Goal: Find contact information: Find contact information

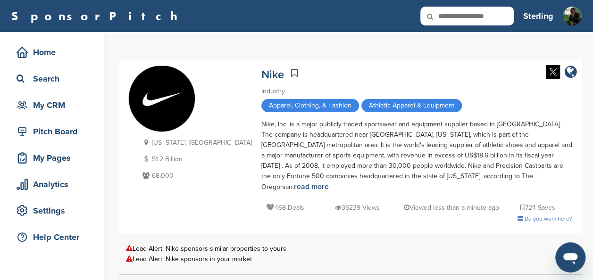
click at [450, 10] on icon at bounding box center [437, 17] width 32 height 20
click at [457, 17] on input "text" at bounding box center [467, 16] width 93 height 19
type input "**********"
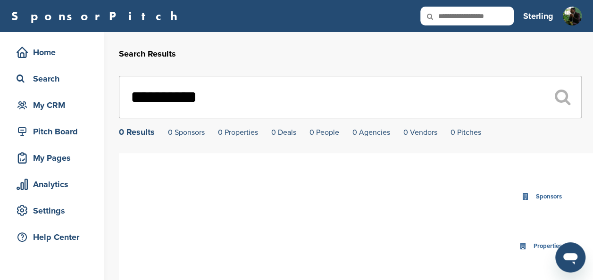
drag, startPoint x: 236, startPoint y: 108, endPoint x: 106, endPoint y: 96, distance: 130.3
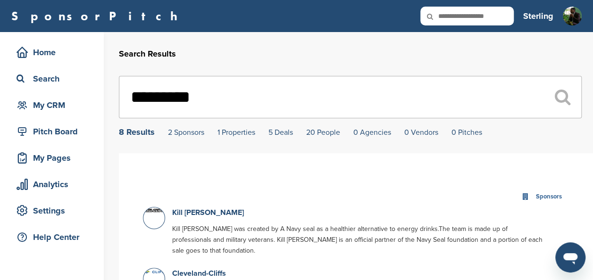
click at [159, 91] on input "*********" at bounding box center [350, 97] width 463 height 42
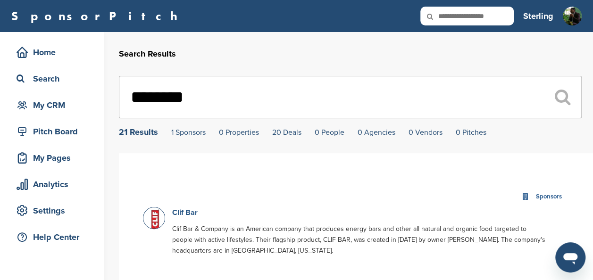
type input "********"
click at [189, 213] on link "Clif Bar" at bounding box center [184, 212] width 25 height 9
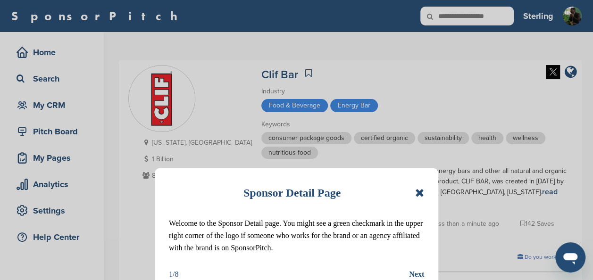
click at [420, 192] on icon at bounding box center [419, 192] width 9 height 11
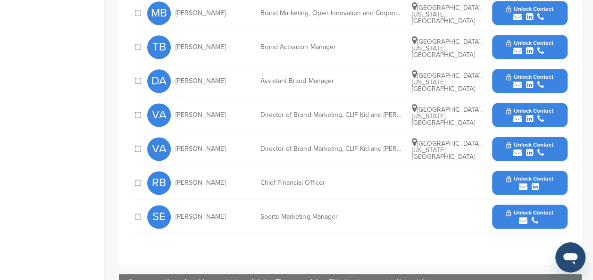
scroll to position [568, 0]
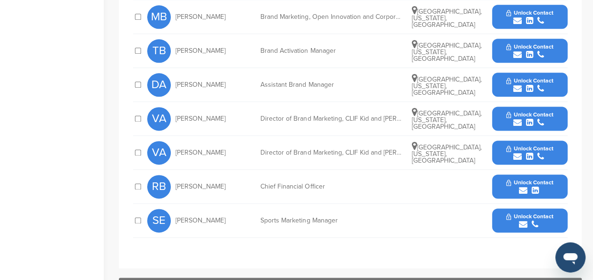
click at [529, 213] on span "Unlock Contact" at bounding box center [529, 216] width 47 height 7
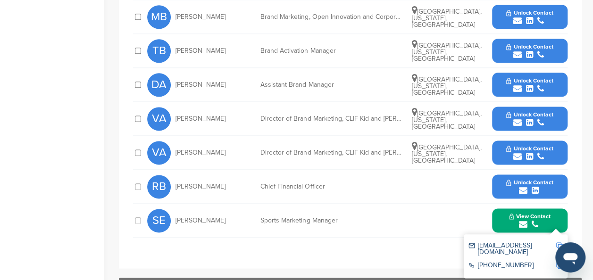
click at [562, 243] on img at bounding box center [559, 246] width 7 height 7
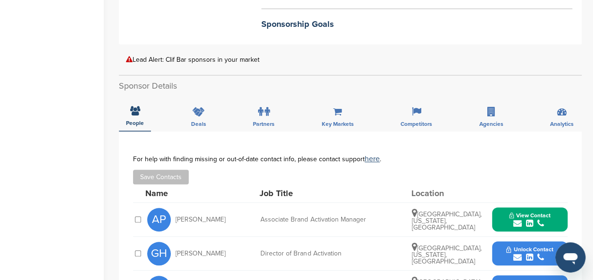
scroll to position [0, 0]
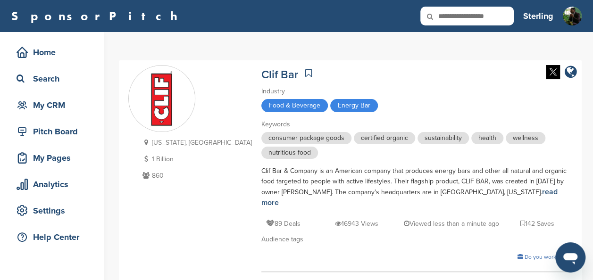
click at [467, 13] on input "text" at bounding box center [467, 16] width 93 height 19
type input "******"
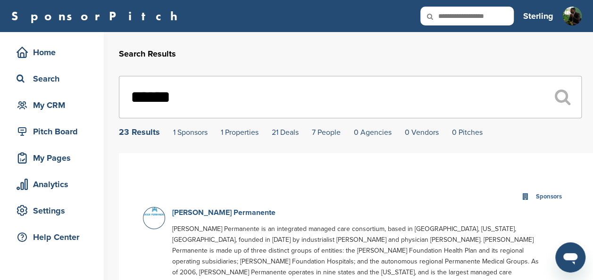
click at [194, 211] on link "[PERSON_NAME] Permanente" at bounding box center [223, 212] width 103 height 9
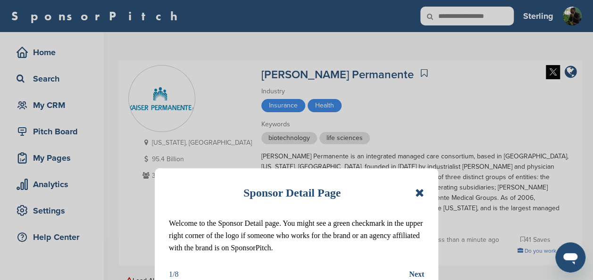
click at [421, 191] on icon at bounding box center [419, 192] width 9 height 11
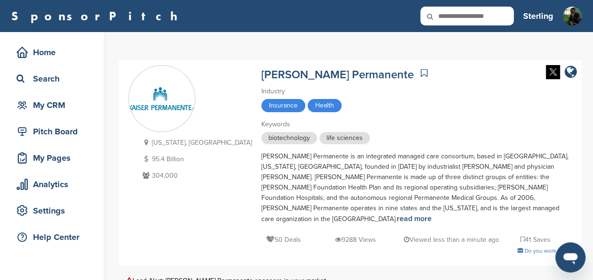
click at [458, 21] on input "text" at bounding box center [467, 16] width 93 height 19
type input "********"
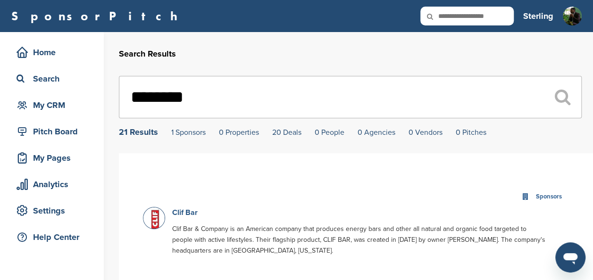
click at [182, 211] on link "Clif Bar" at bounding box center [184, 212] width 25 height 9
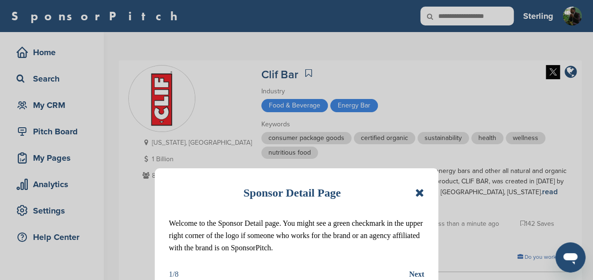
click at [415, 191] on icon at bounding box center [419, 192] width 9 height 11
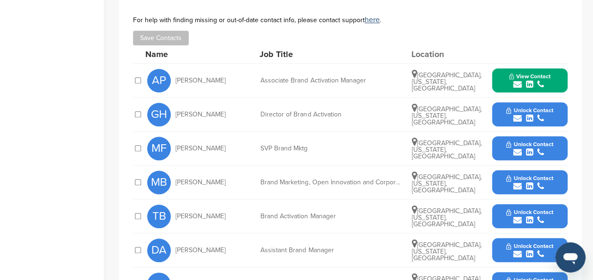
scroll to position [405, 0]
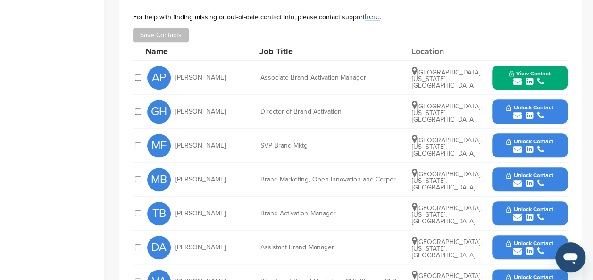
click at [519, 240] on span "Unlock Contact" at bounding box center [529, 243] width 47 height 7
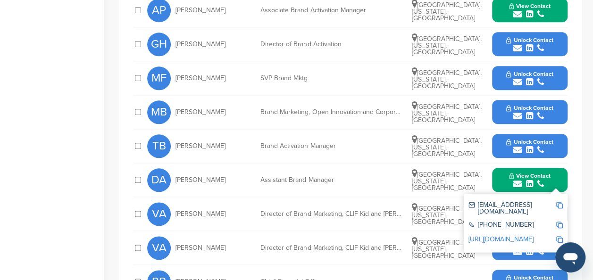
scroll to position [480, 0]
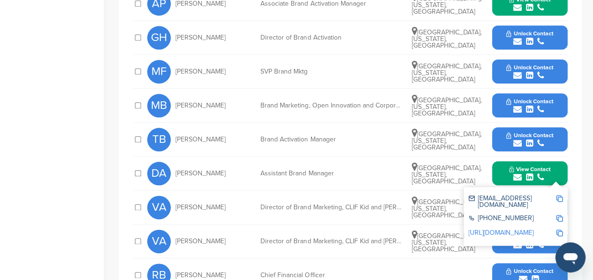
click at [562, 195] on img at bounding box center [559, 198] width 7 height 7
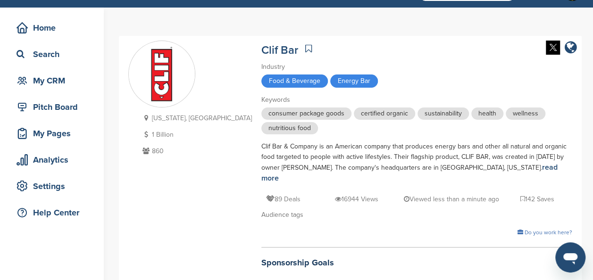
scroll to position [0, 0]
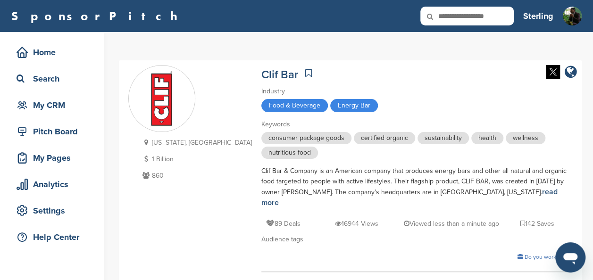
click at [481, 12] on input "text" at bounding box center [467, 16] width 93 height 19
type input "**********"
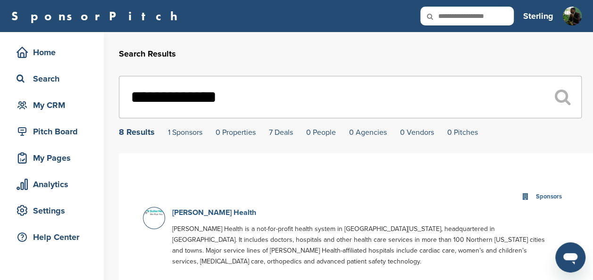
click at [196, 210] on link "Sutter Health" at bounding box center [214, 212] width 84 height 9
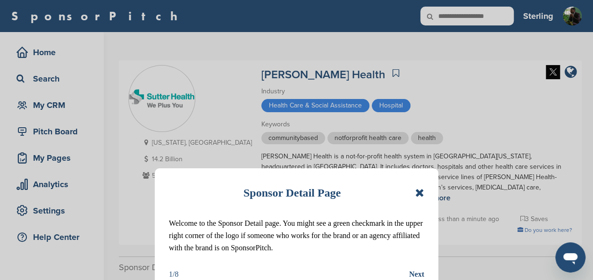
click at [422, 194] on icon at bounding box center [419, 192] width 9 height 11
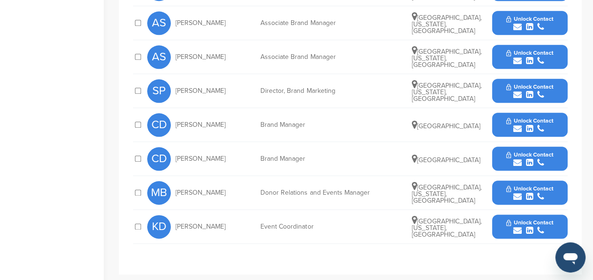
scroll to position [492, 0]
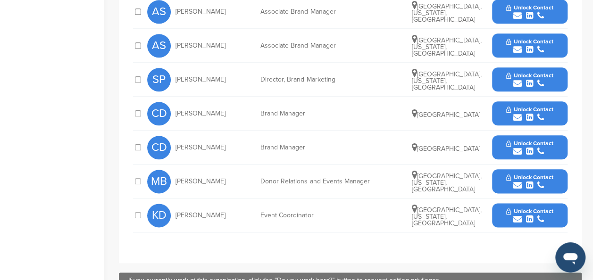
click at [508, 208] on span "Unlock Contact" at bounding box center [529, 211] width 47 height 7
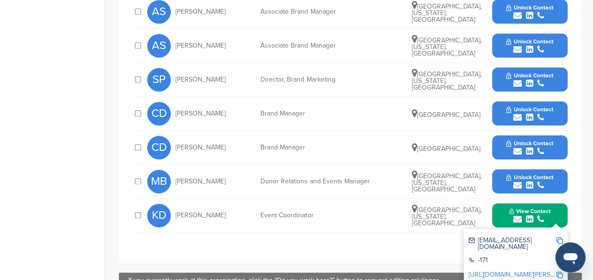
click at [560, 237] on img at bounding box center [559, 240] width 7 height 7
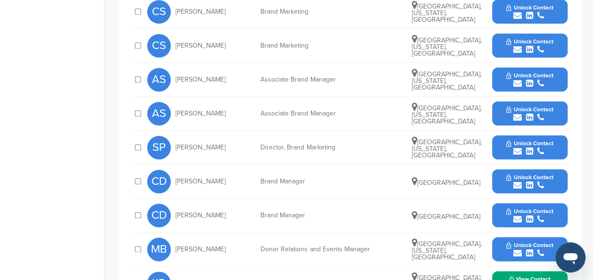
scroll to position [434, 0]
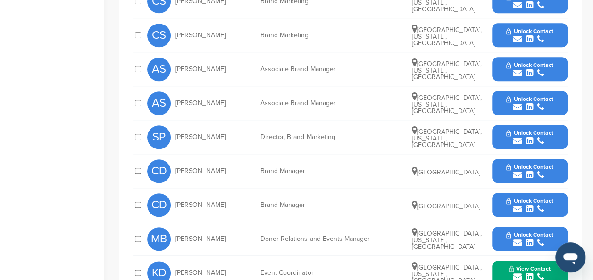
click at [505, 225] on button "Unlock Contact" at bounding box center [529, 239] width 69 height 28
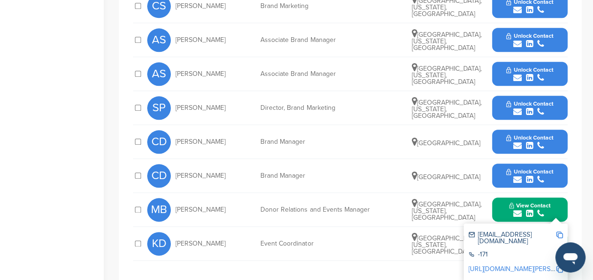
scroll to position [468, 0]
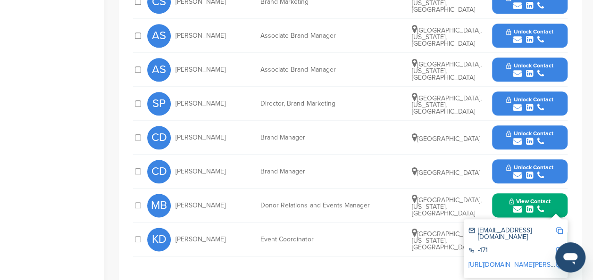
click at [562, 227] on img at bounding box center [559, 230] width 7 height 7
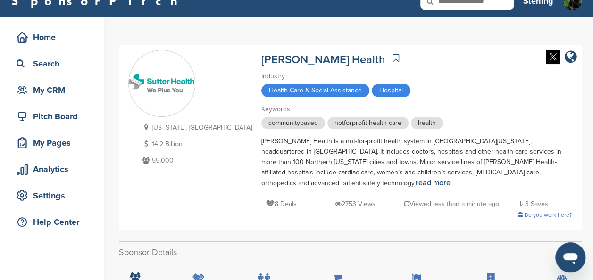
scroll to position [0, 0]
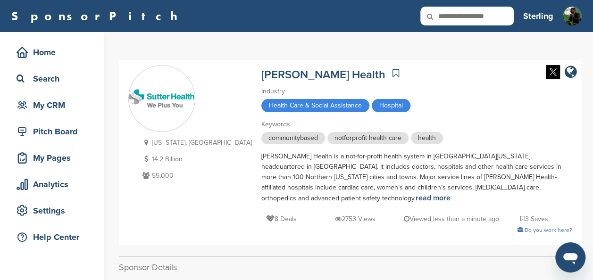
click at [489, 15] on input "text" at bounding box center [467, 16] width 93 height 19
type input "*******"
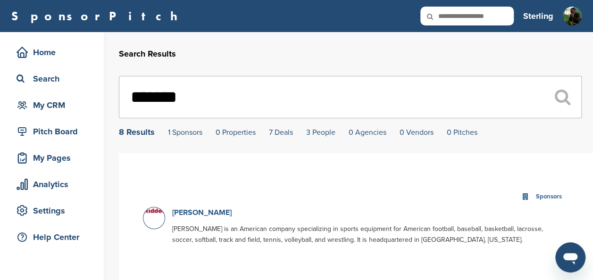
scroll to position [1, 0]
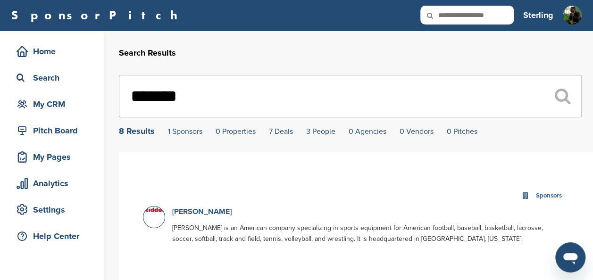
click at [184, 211] on link "[PERSON_NAME]" at bounding box center [201, 211] width 59 height 9
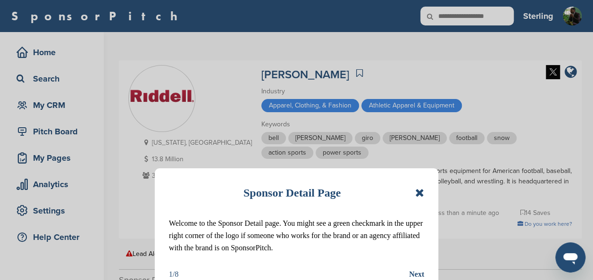
click at [417, 191] on icon at bounding box center [419, 192] width 9 height 11
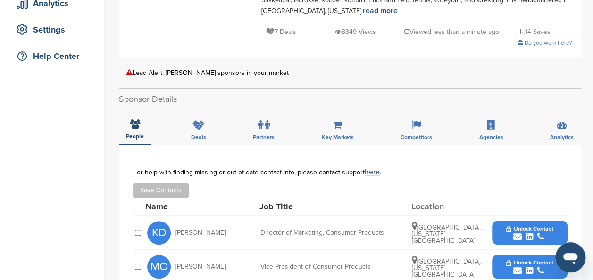
scroll to position [256, 0]
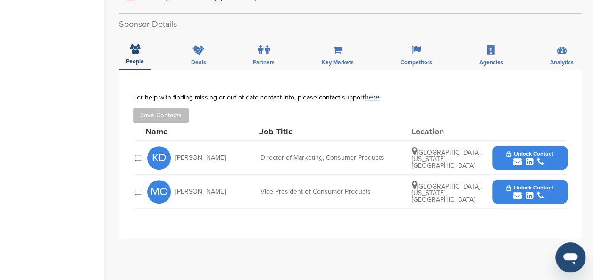
click at [517, 158] on icon "submit" at bounding box center [518, 162] width 8 height 8
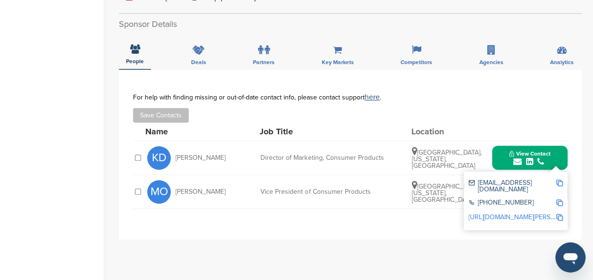
click at [560, 180] on img at bounding box center [559, 183] width 7 height 7
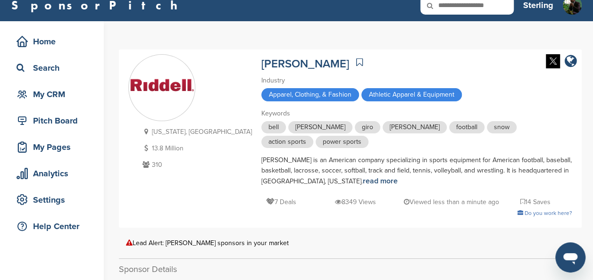
scroll to position [0, 0]
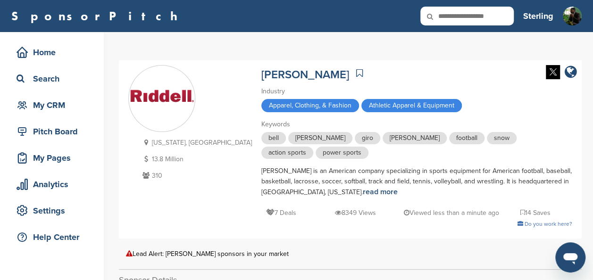
click at [480, 14] on input "text" at bounding box center [467, 16] width 93 height 19
type input "******"
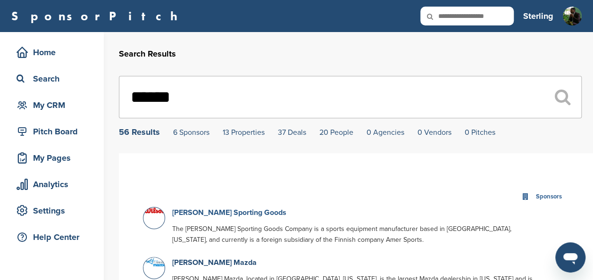
click at [227, 210] on link "[PERSON_NAME] Sporting Goods" at bounding box center [229, 212] width 114 height 9
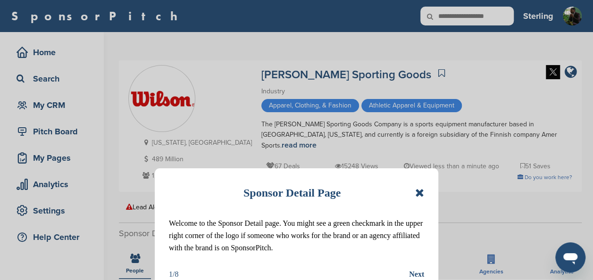
click at [423, 194] on icon at bounding box center [419, 192] width 9 height 11
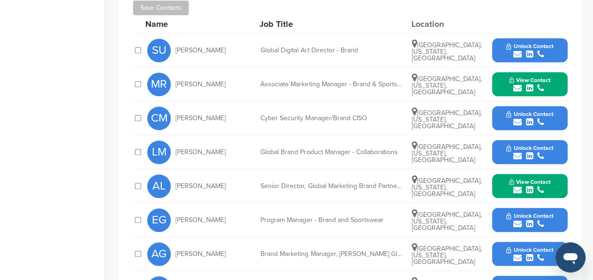
scroll to position [316, 0]
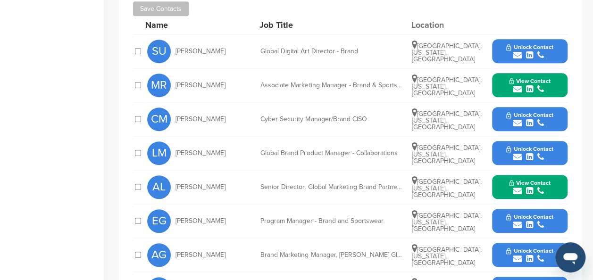
click at [529, 146] on span "Unlock Contact" at bounding box center [529, 149] width 47 height 7
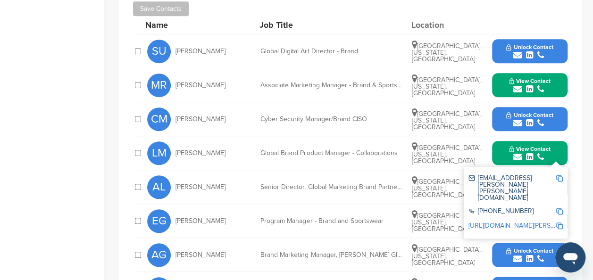
click at [559, 175] on img at bounding box center [559, 178] width 7 height 7
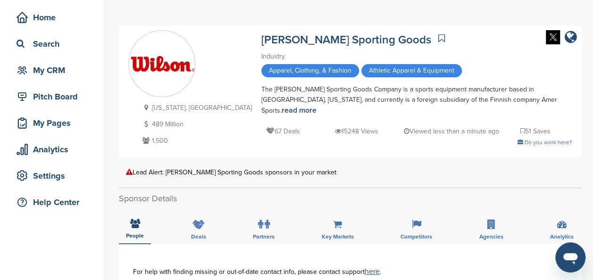
scroll to position [0, 0]
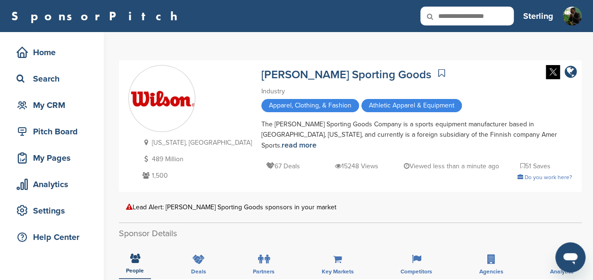
click at [486, 13] on input "text" at bounding box center [467, 16] width 93 height 19
type input "******"
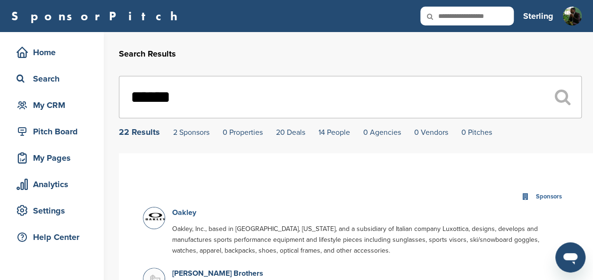
click at [186, 213] on link "Oakley" at bounding box center [184, 212] width 24 height 9
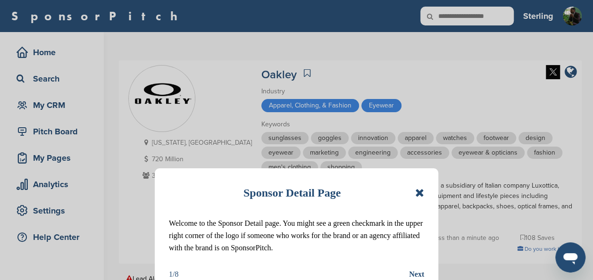
click at [415, 198] on icon at bounding box center [419, 192] width 9 height 11
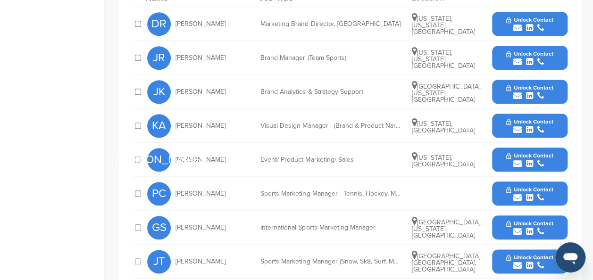
scroll to position [432, 0]
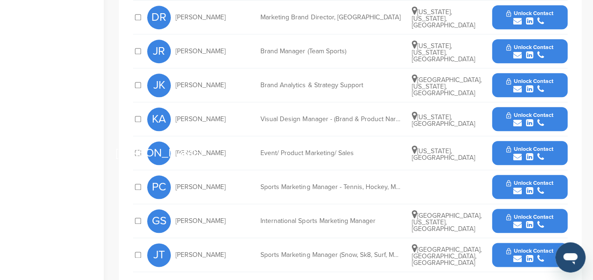
click at [507, 146] on span "Unlock Contact" at bounding box center [529, 149] width 47 height 7
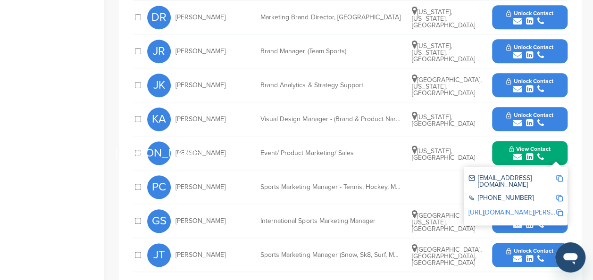
click at [561, 175] on img at bounding box center [559, 178] width 7 height 7
